Goal: Information Seeking & Learning: Learn about a topic

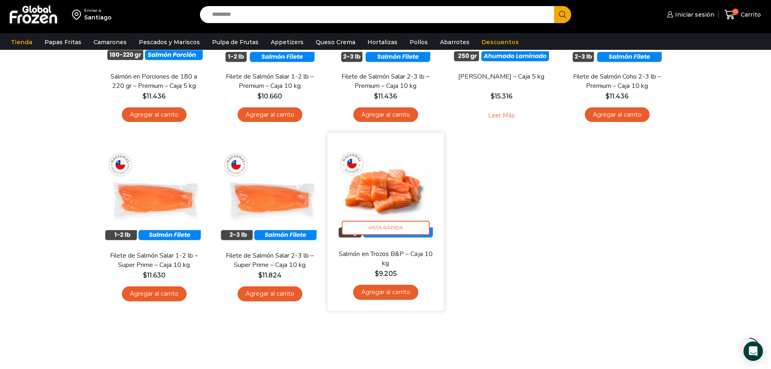
click at [397, 204] on img at bounding box center [386, 190] width 104 height 104
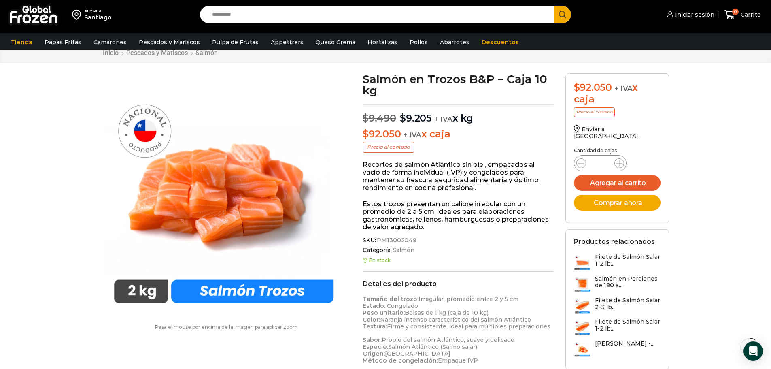
scroll to position [41, 0]
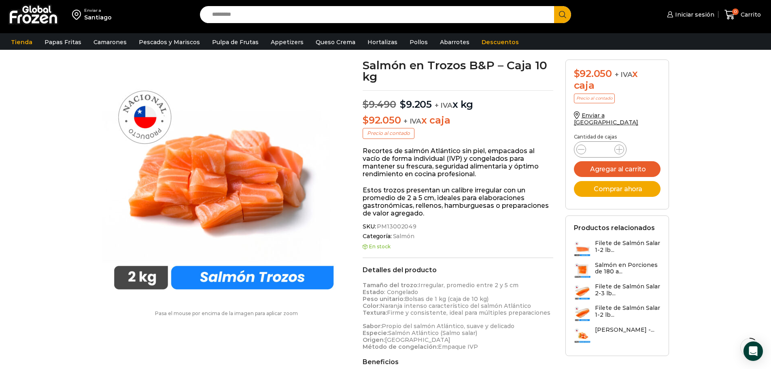
click at [53, 163] on div "Enviar a [GEOGRAPHIC_DATA] Search input Search Iniciar sesión" at bounding box center [385, 270] width 771 height 622
click at [413, 45] on link "Pollos" at bounding box center [419, 41] width 26 height 15
